Goal: Find contact information: Find contact information

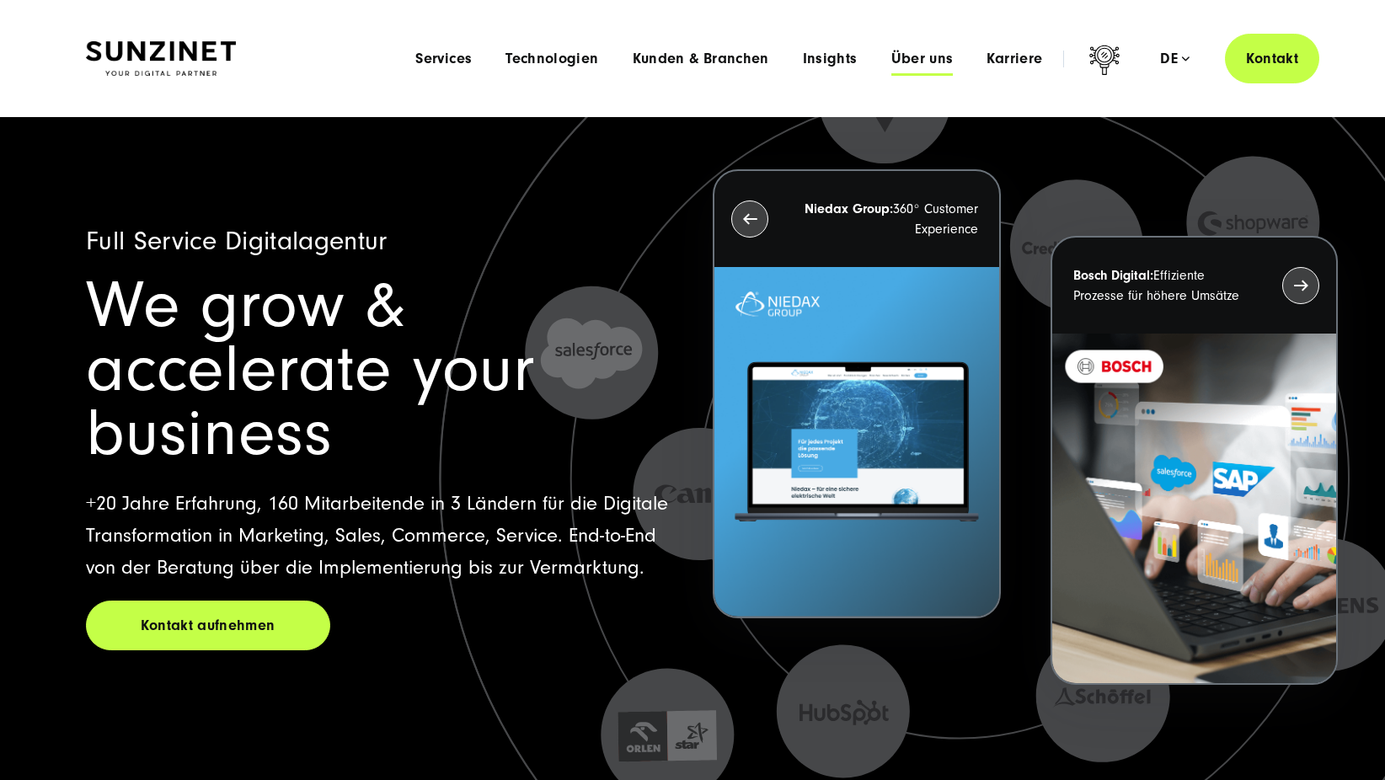
click at [933, 56] on span "Über uns" at bounding box center [922, 59] width 62 height 17
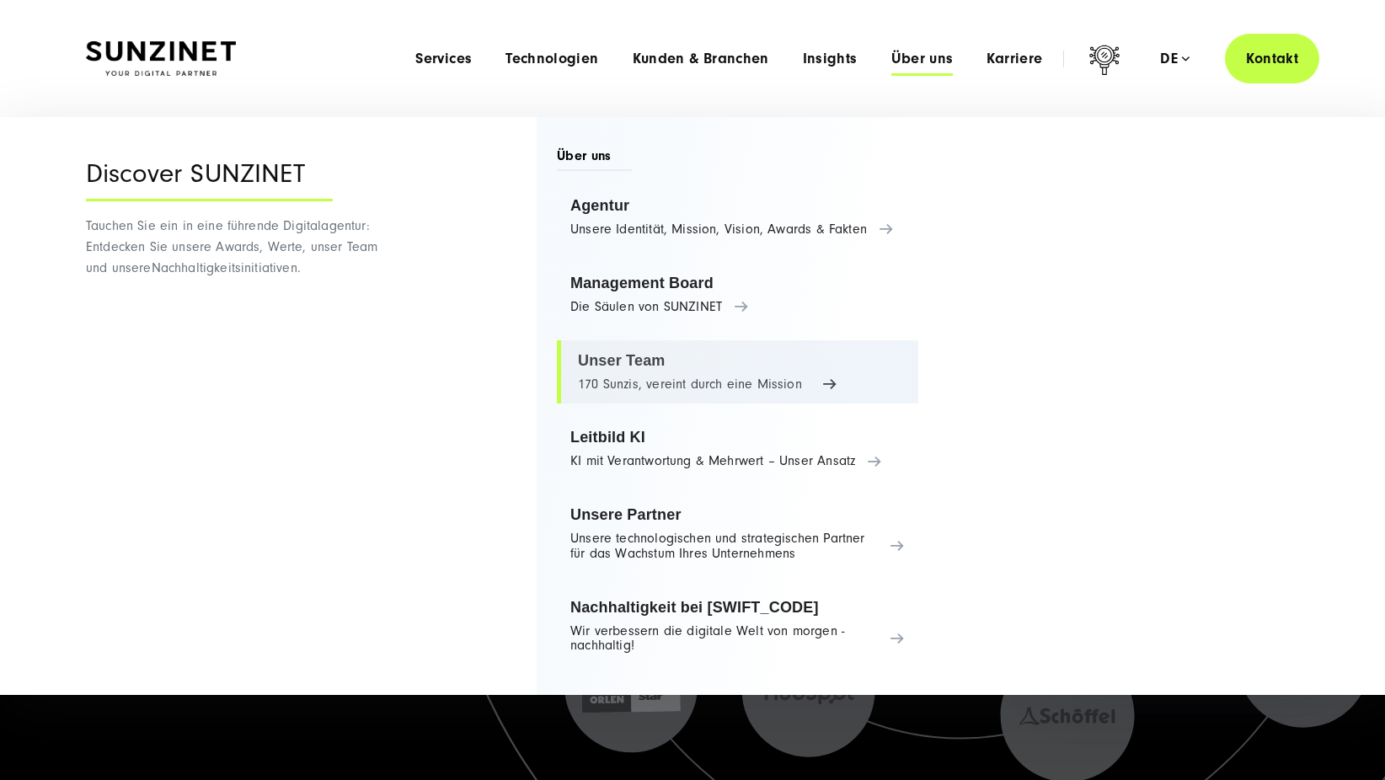
click at [730, 374] on link "Unser Team 170 Sunzis, vereint durch eine Mission" at bounding box center [737, 372] width 361 height 64
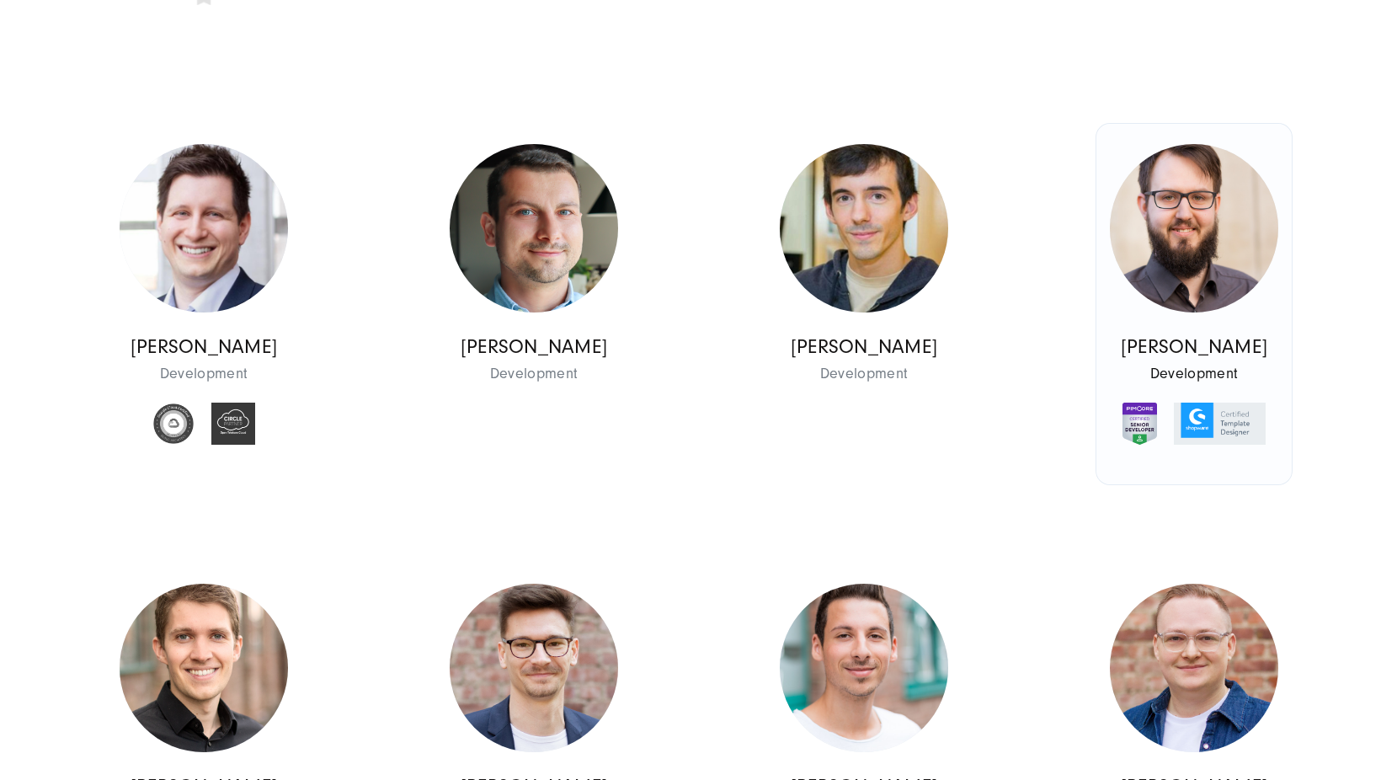
scroll to position [12471, 0]
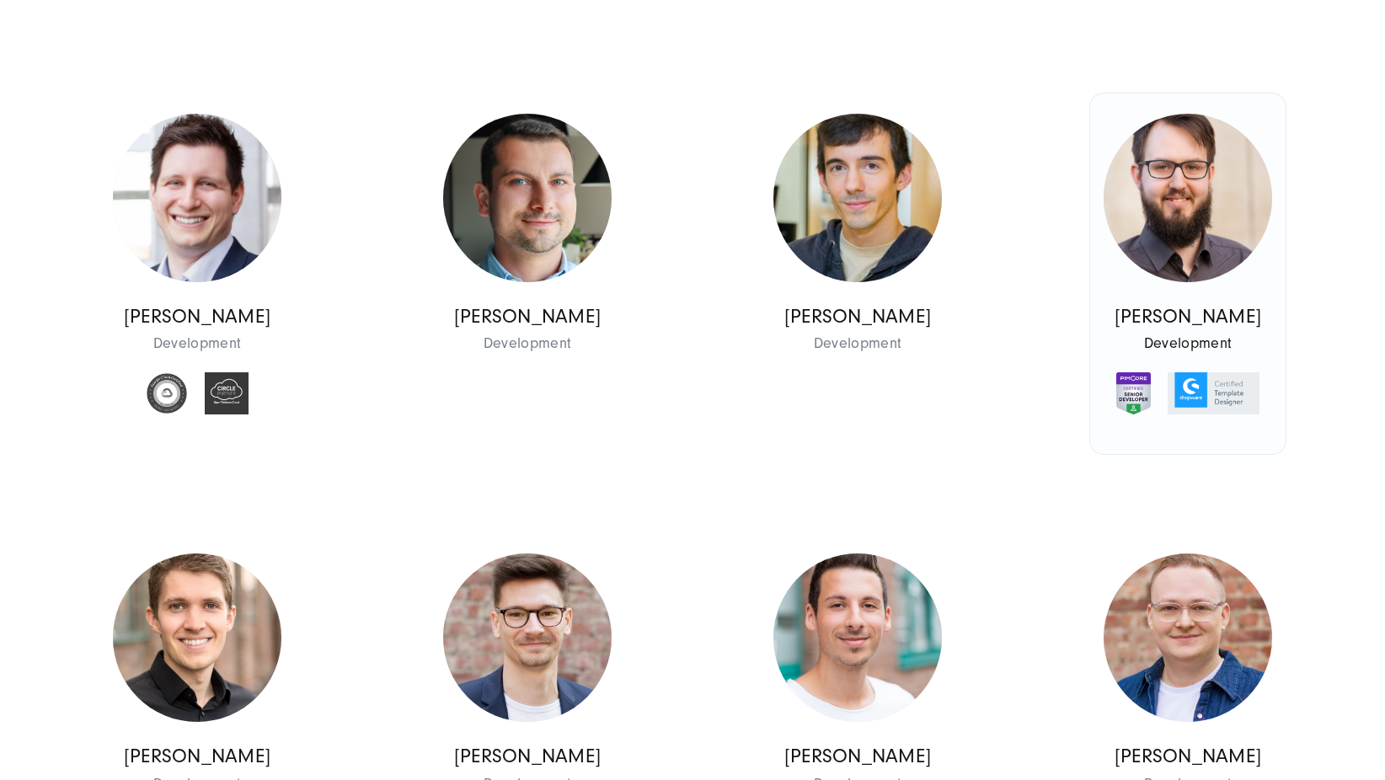
click at [1167, 271] on img at bounding box center [1187, 198] width 168 height 168
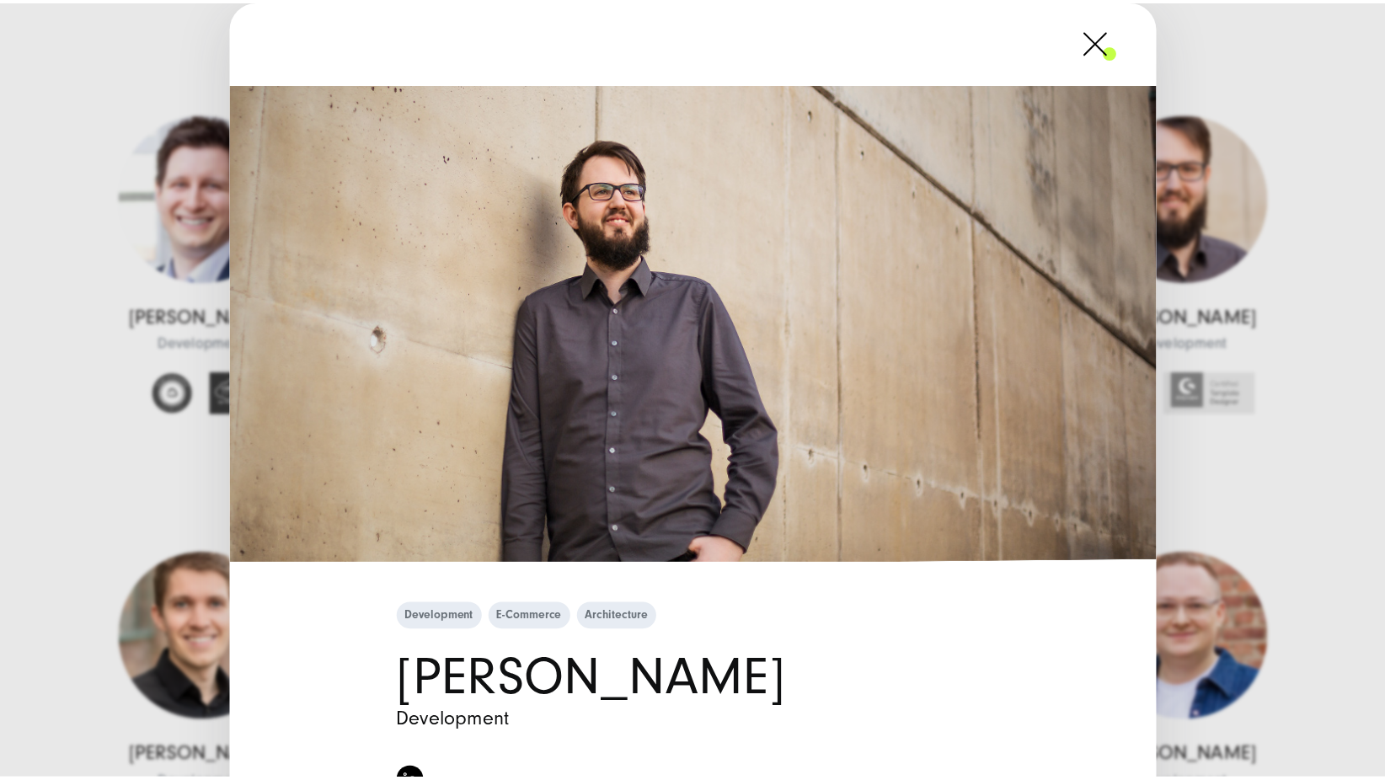
scroll to position [0, 0]
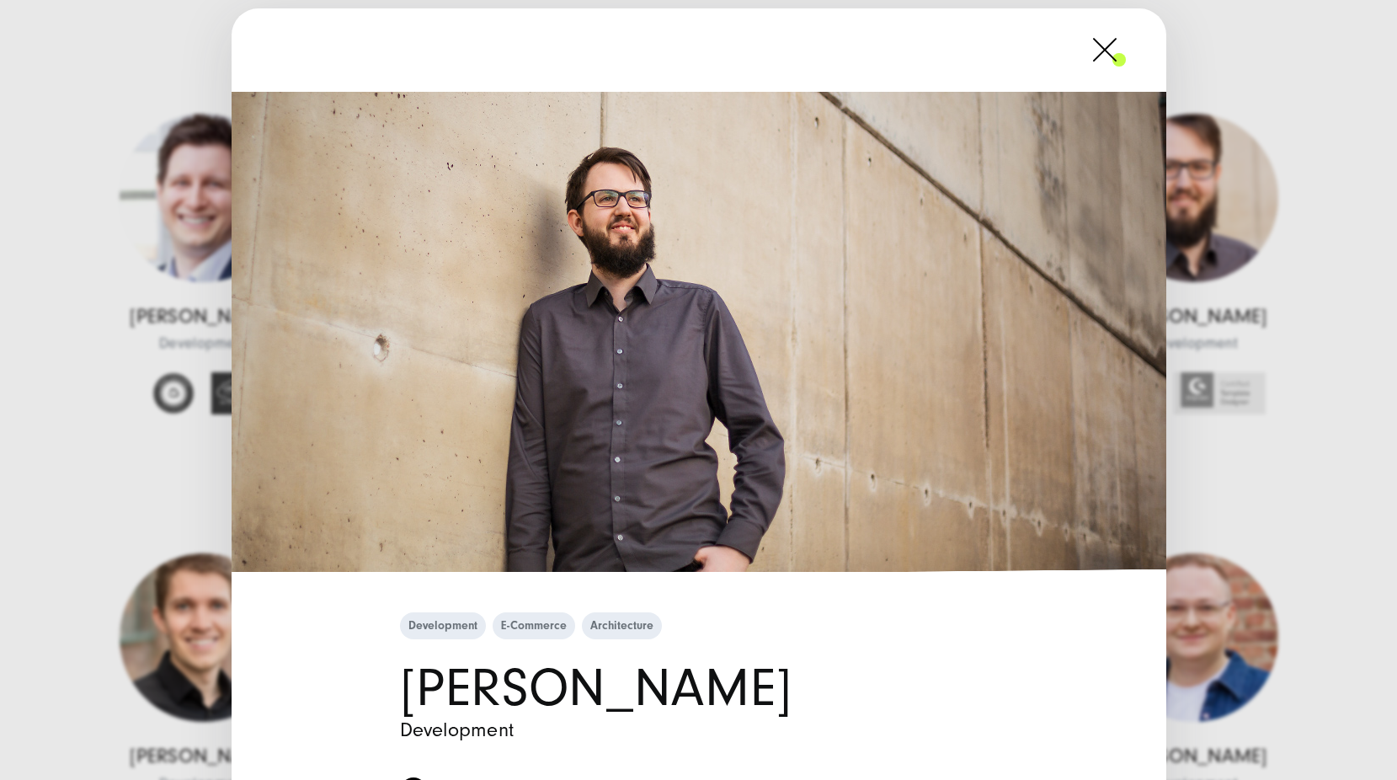
click at [1126, 51] on span at bounding box center [1126, 50] width 0 height 42
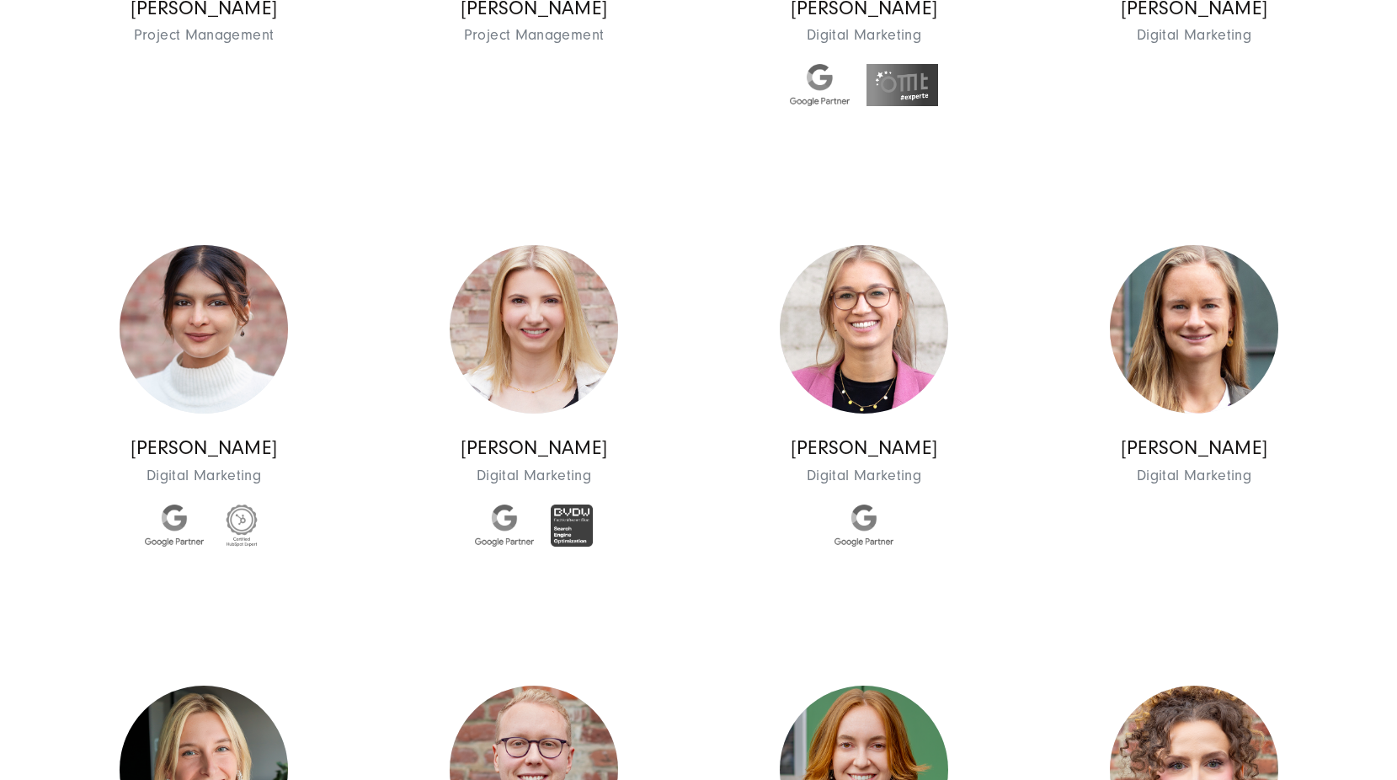
scroll to position [12387, 0]
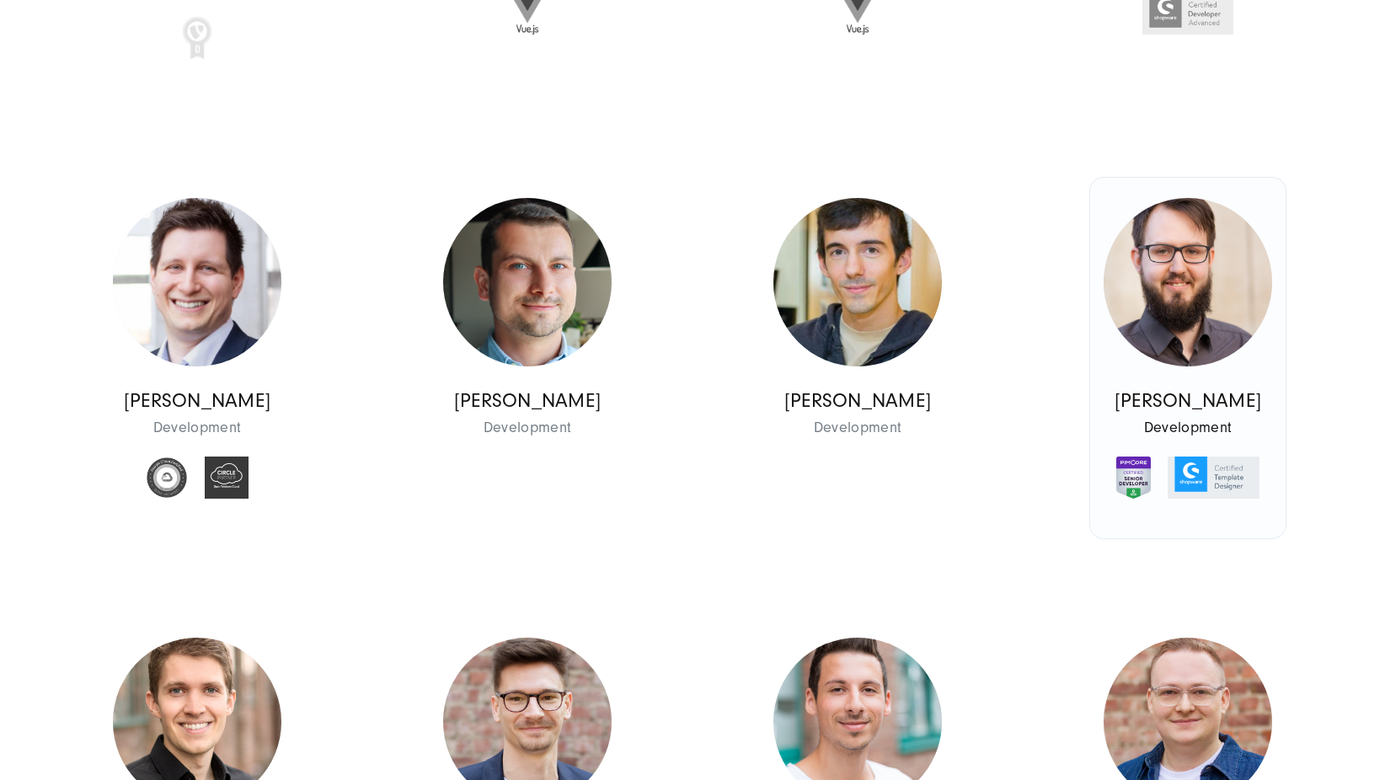
click at [1200, 414] on p "[PERSON_NAME]" at bounding box center [1187, 401] width 168 height 24
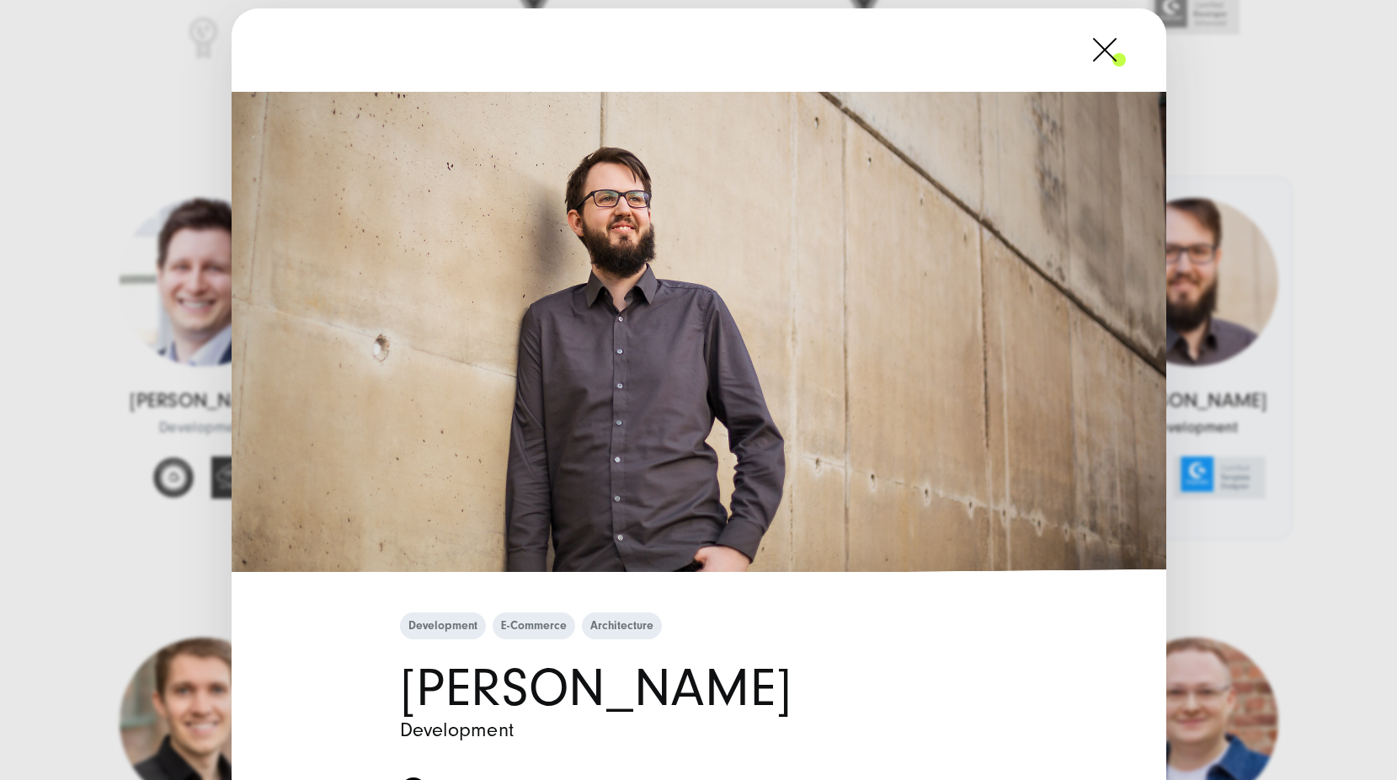
click at [1200, 469] on div "Development E-Commerce Architecture Carlos Reicheneder Development" at bounding box center [698, 390] width 1397 height 780
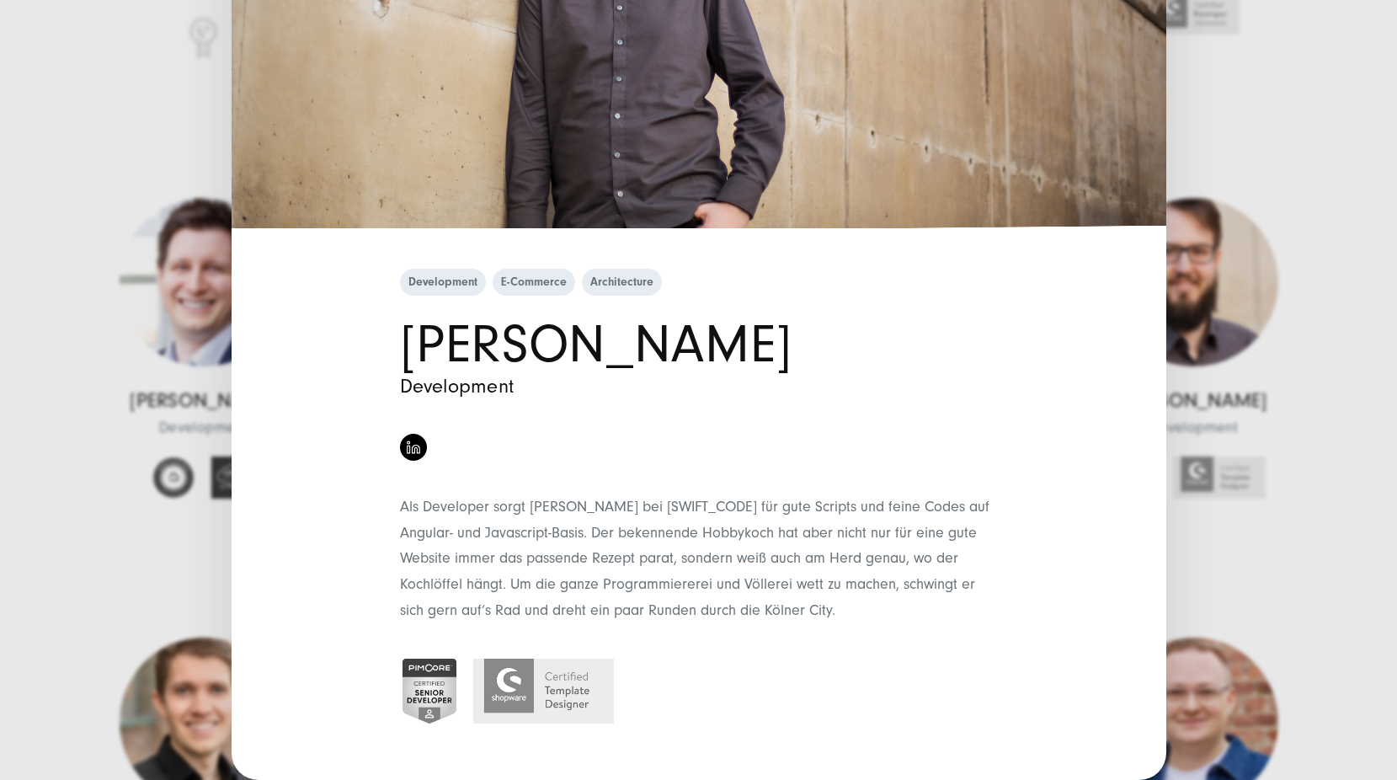
scroll to position [352, 0]
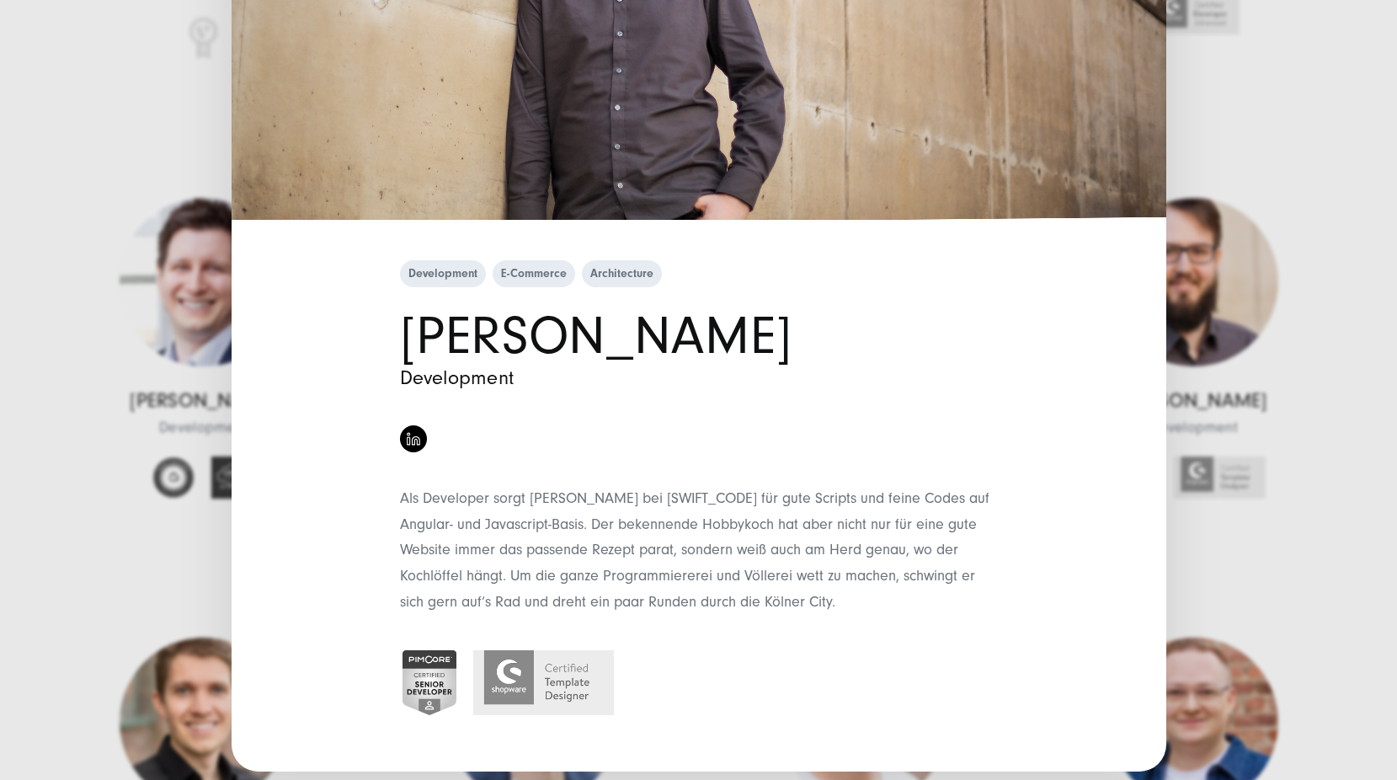
click at [583, 340] on h1 "[PERSON_NAME]" at bounding box center [699, 336] width 598 height 51
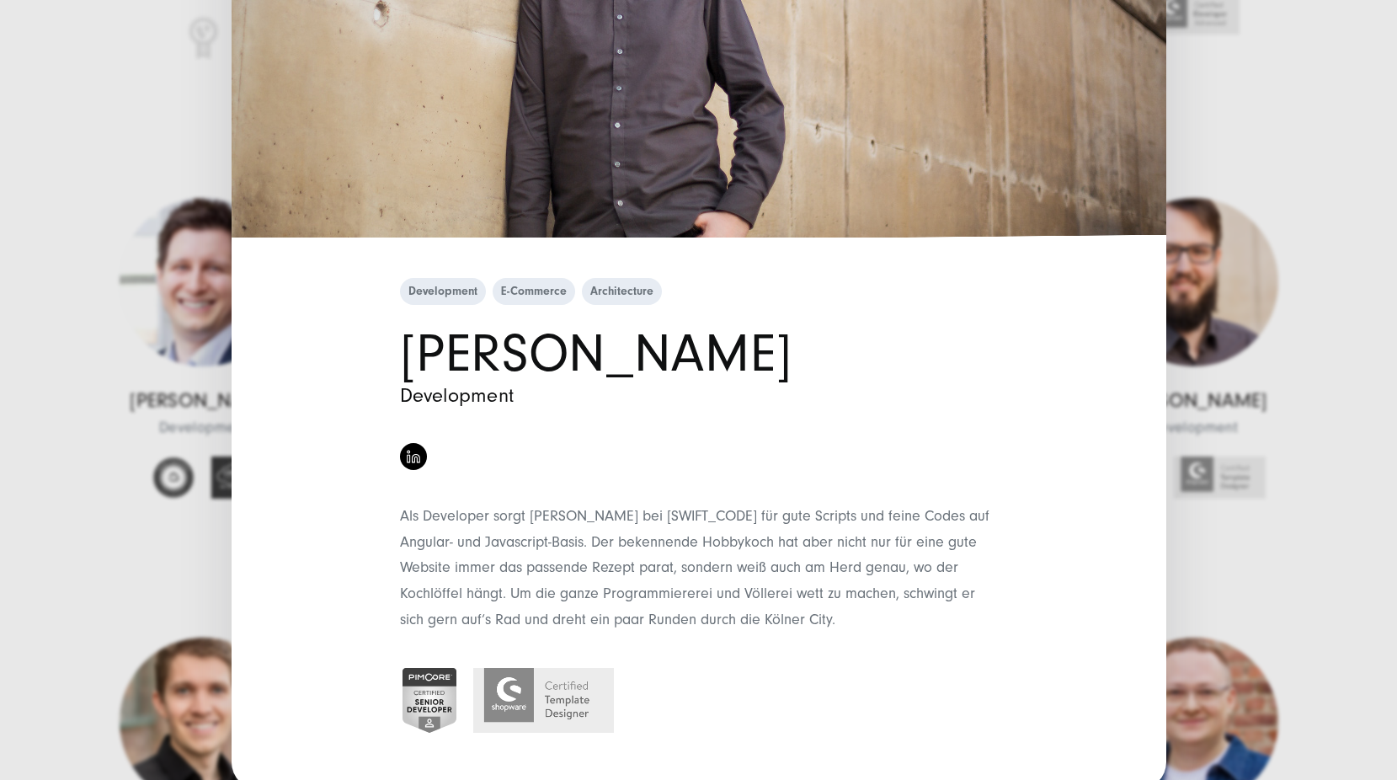
scroll to position [337, 0]
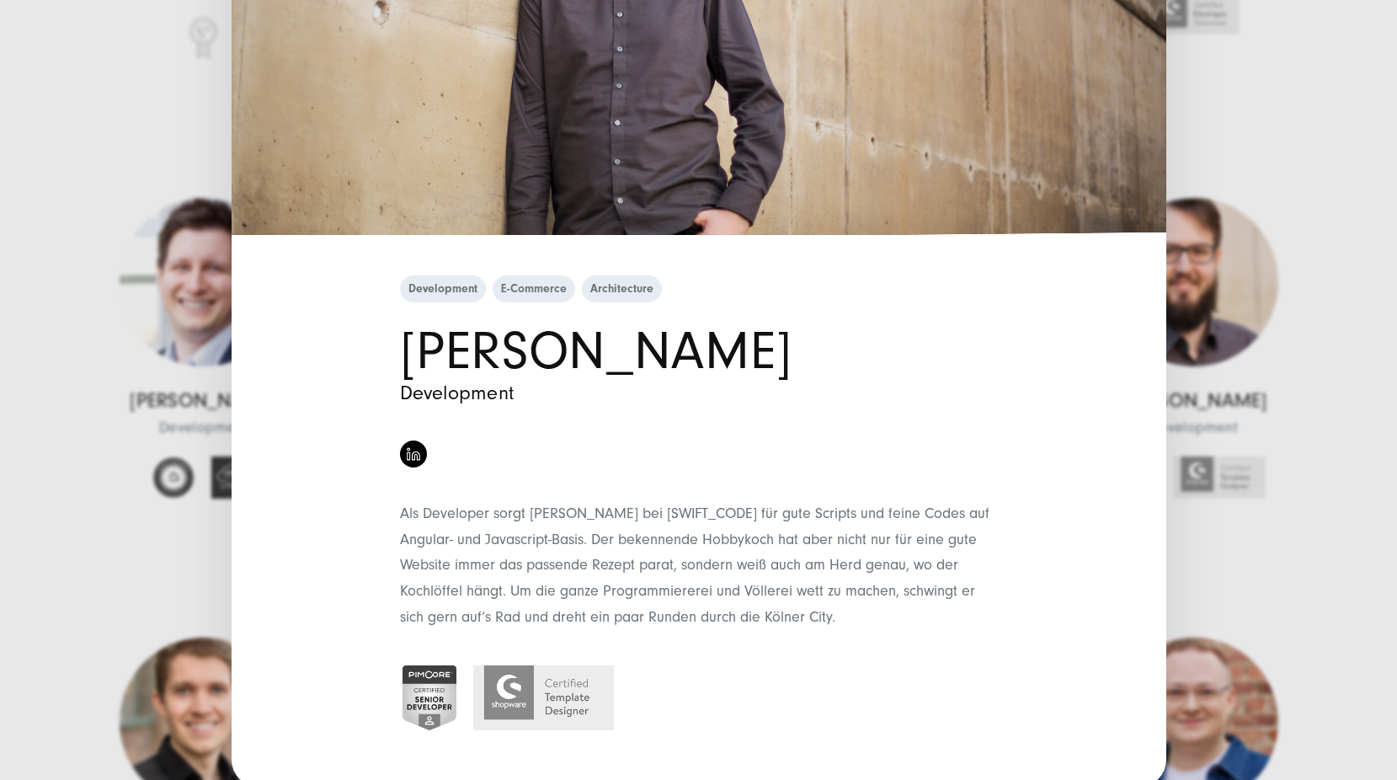
click at [581, 353] on h1 "[PERSON_NAME]" at bounding box center [699, 351] width 598 height 51
click at [530, 521] on span "Als Developer sorgt [PERSON_NAME] bei [SWIFT_CODE] für gute Scripts und feine C…" at bounding box center [695, 565] width 590 height 120
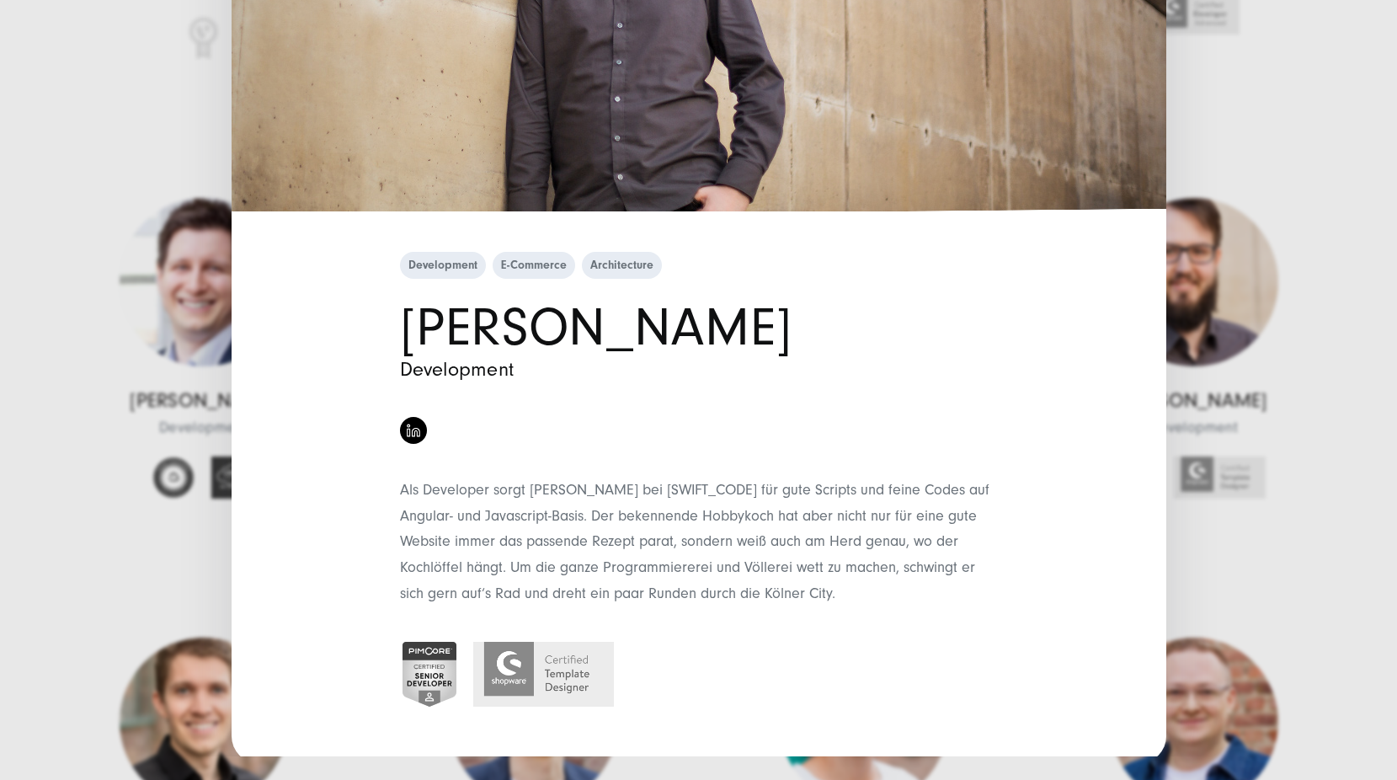
drag, startPoint x: 561, startPoint y: 386, endPoint x: 884, endPoint y: 336, distance: 326.4
click at [809, 360] on h4 "Development" at bounding box center [699, 370] width 598 height 24
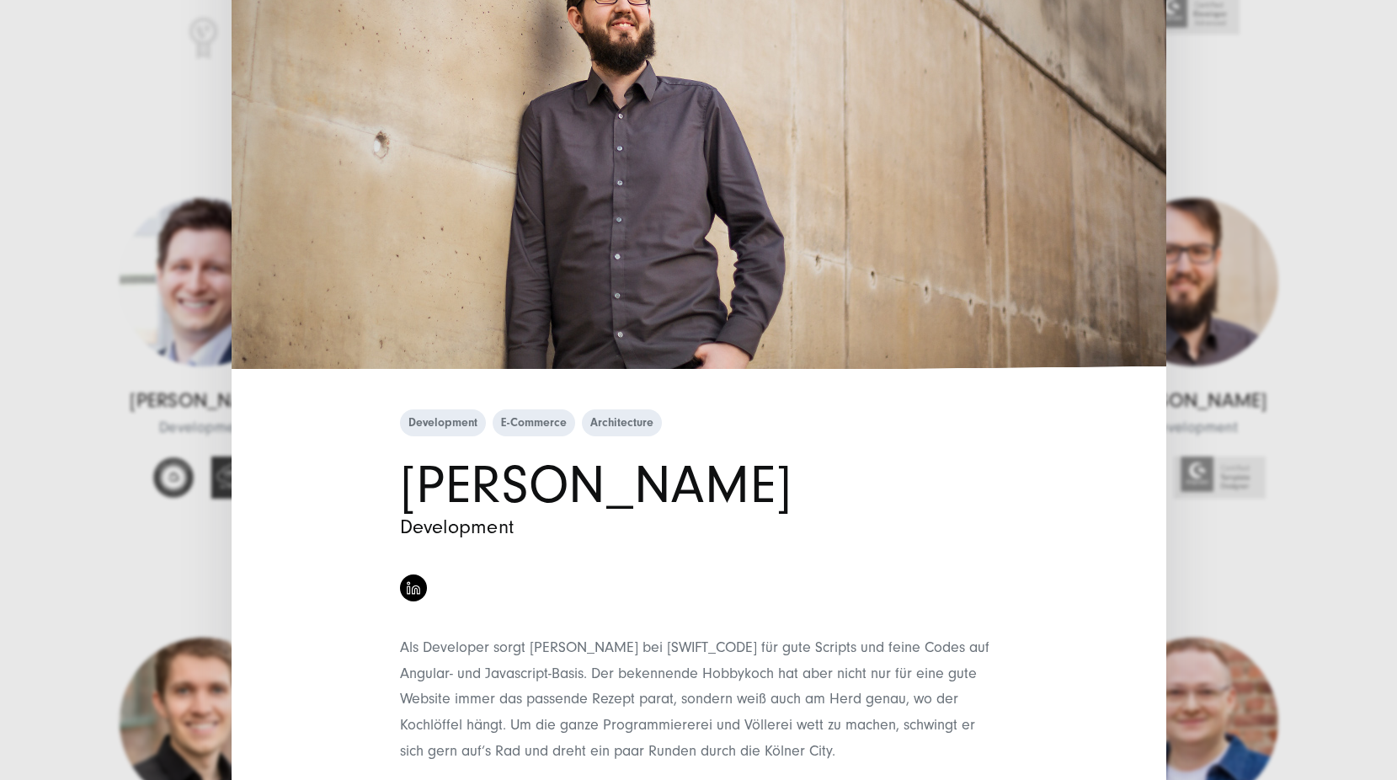
scroll to position [0, 0]
